Goal: Find specific fact: Find specific page/section

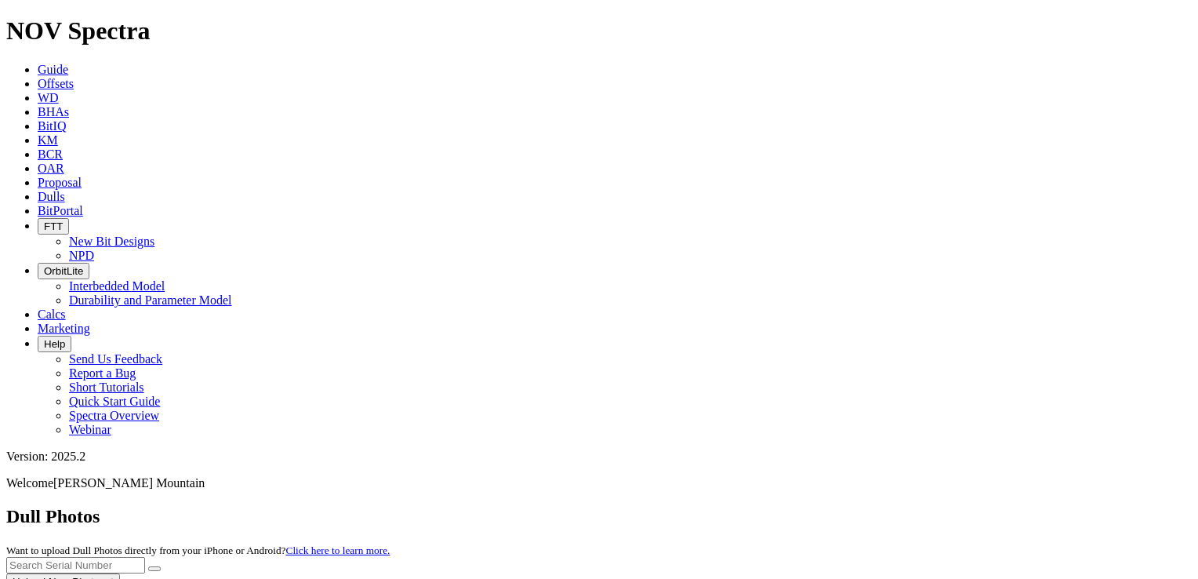
click at [145, 557] on input "text" at bounding box center [75, 565] width 139 height 16
paste input "A287867"
type input "A287867"
click at [148, 566] on button "submit" at bounding box center [154, 568] width 13 height 5
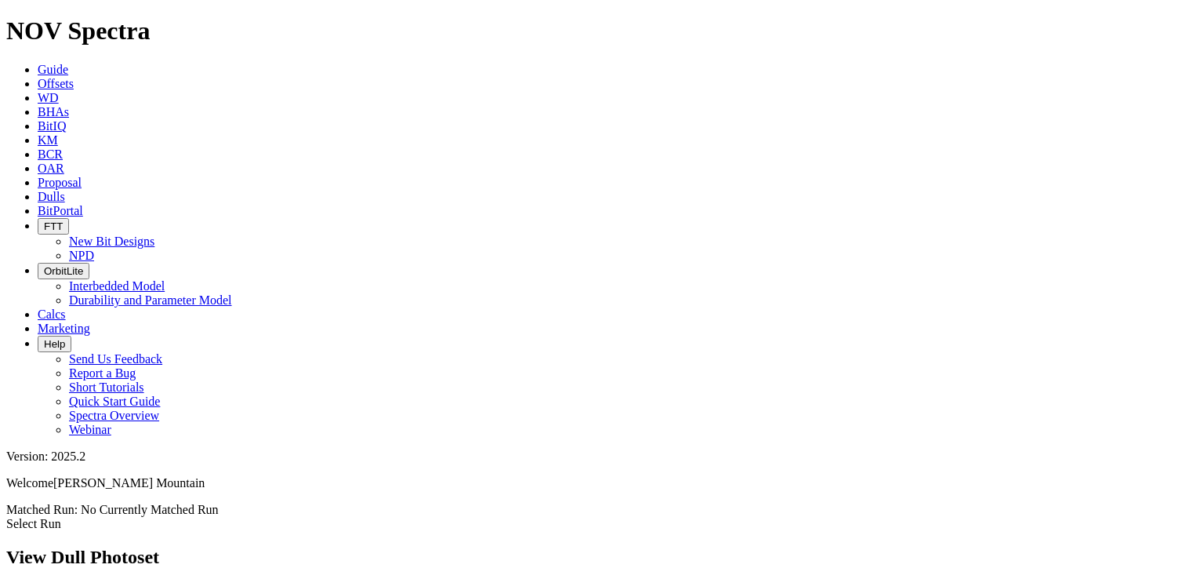
scroll to position [1690, 0]
